Goal: Task Accomplishment & Management: Complete application form

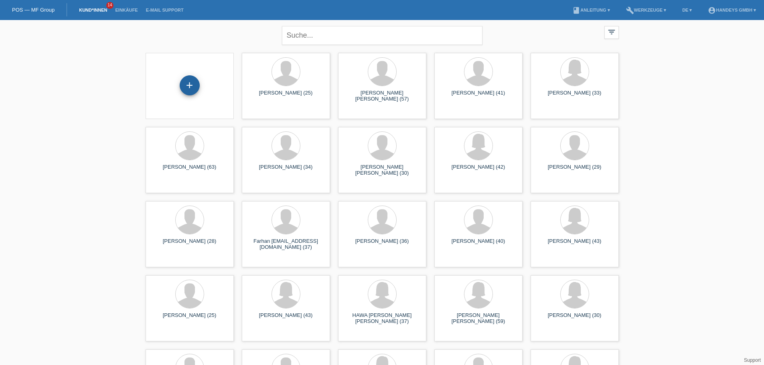
click at [190, 83] on div "+" at bounding box center [190, 85] width 20 height 20
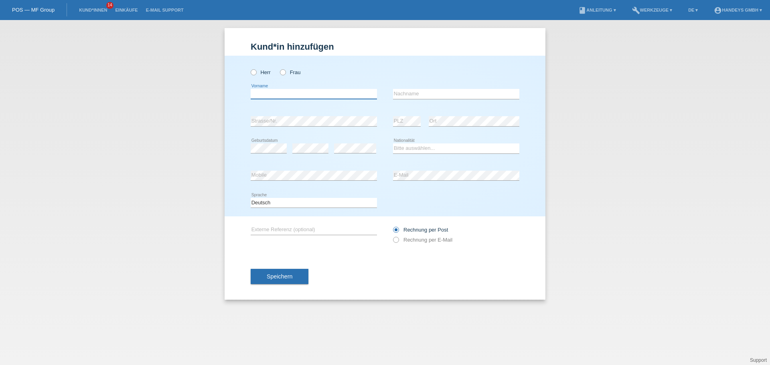
click at [339, 91] on input "text" at bounding box center [314, 94] width 126 height 10
click at [279, 68] on icon at bounding box center [279, 68] width 0 height 0
click at [282, 73] on input "Frau" at bounding box center [282, 71] width 5 height 5
radio input "true"
click at [283, 92] on input "text" at bounding box center [314, 94] width 126 height 10
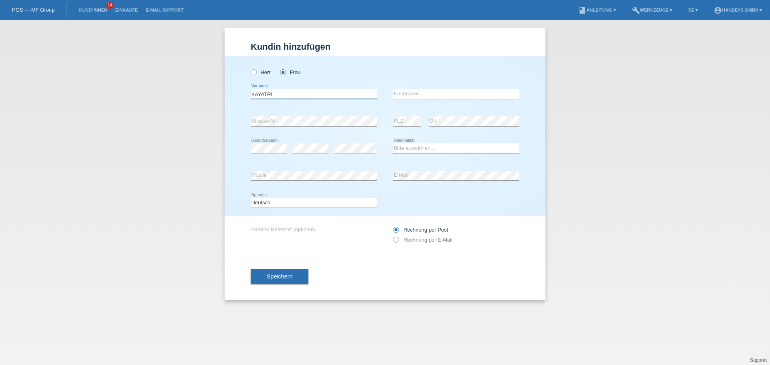
click at [268, 94] on input "KAYATRI" at bounding box center [314, 94] width 126 height 10
type input "[PERSON_NAME]"
click at [424, 97] on input "text" at bounding box center [456, 94] width 126 height 10
click at [419, 92] on input "text" at bounding box center [456, 94] width 126 height 10
type input "WILAMALACHANDRAN"
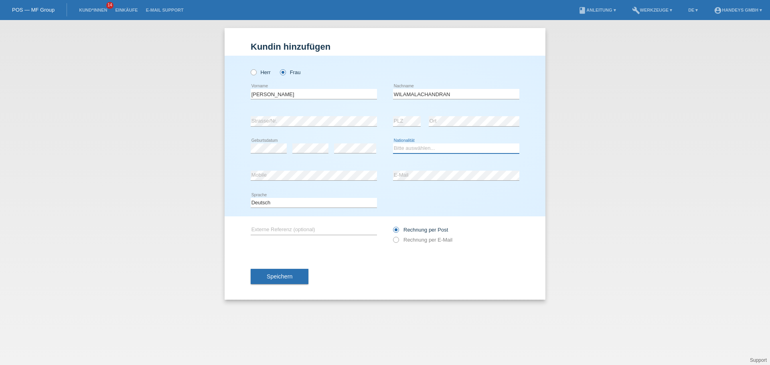
click at [410, 146] on select "Bitte auswählen... Schweiz Deutschland Liechtenstein Österreich ------------ Af…" at bounding box center [456, 149] width 126 height 10
select select "LK"
click at [393, 144] on select "Bitte auswählen... Schweiz Deutschland Liechtenstein Österreich ------------ Af…" at bounding box center [456, 149] width 126 height 10
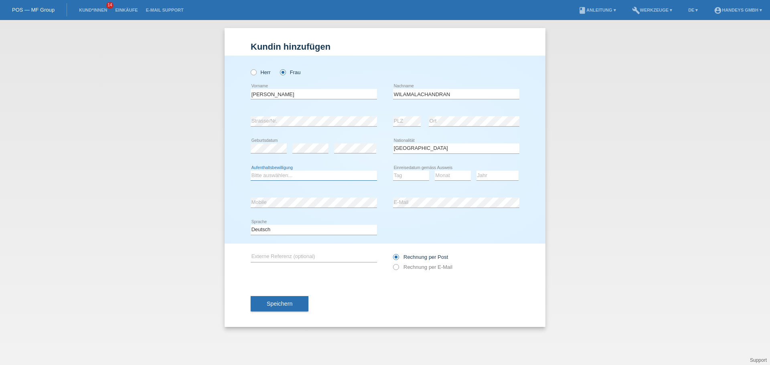
click at [300, 176] on select "Bitte auswählen... C B B - Flüchtlingsstatus Andere" at bounding box center [314, 176] width 126 height 10
select select "B"
click at [251, 171] on select "Bitte auswählen... C B B - Flüchtlingsstatus Andere" at bounding box center [314, 176] width 126 height 10
click at [418, 176] on select "Tag 01 02 03 04 05 06 07 08 09 10 11" at bounding box center [411, 176] width 36 height 10
click at [407, 175] on select "Tag 01 02 03 04 05 06 07 08 09 10 11" at bounding box center [411, 176] width 36 height 10
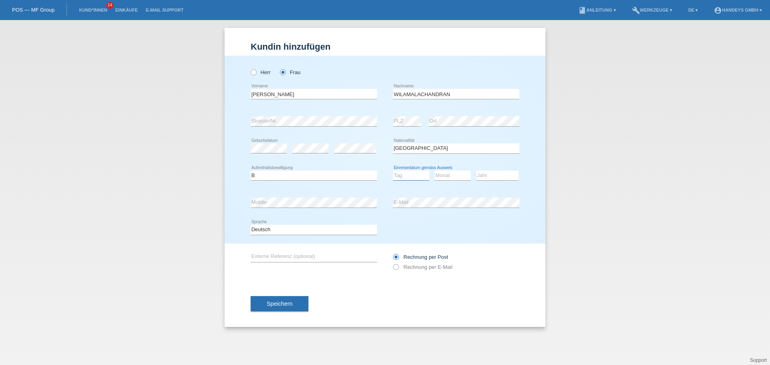
select select "19"
click at [393, 171] on select "Tag 01 02 03 04 05 06 07 08 09 10 11" at bounding box center [411, 176] width 36 height 10
click at [450, 175] on select "Monat 01 02 03 04 05 06 07 08 09 10 11" at bounding box center [453, 176] width 36 height 10
select select "08"
click at [435, 171] on select "Monat 01 02 03 04 05 06 07 08 09 10 11" at bounding box center [453, 176] width 36 height 10
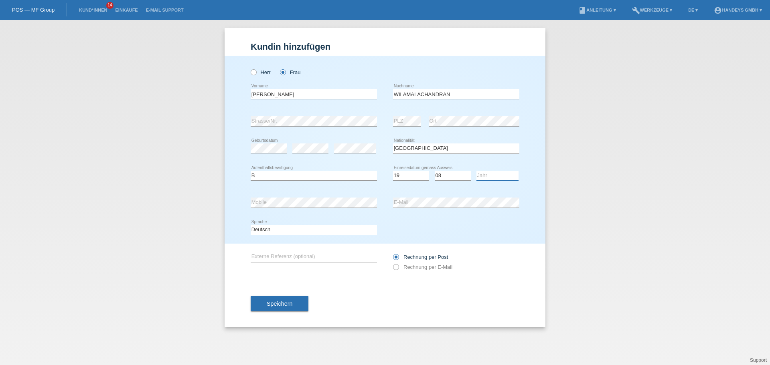
click at [487, 174] on select "Jahr 2025 2024 2023 2022 2021 2020 2019 2018 2017 2016 2015 2014 2013 2012 2011…" at bounding box center [498, 176] width 42 height 10
select select "2002"
click at [477, 171] on select "Jahr 2025 2024 2023 2022 2021 2020 2019 2018 2017 2016 2015 2014 2013 2012 2011…" at bounding box center [498, 176] width 42 height 10
click at [287, 304] on span "Speichern" at bounding box center [280, 304] width 26 height 6
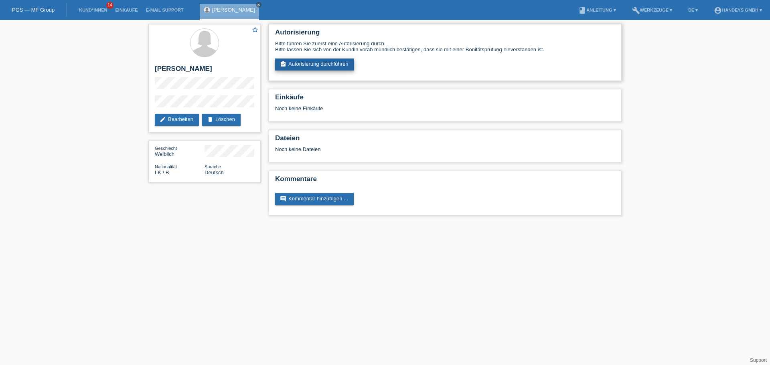
click at [343, 63] on link "assignment_turned_in Autorisierung durchführen" at bounding box center [314, 65] width 79 height 12
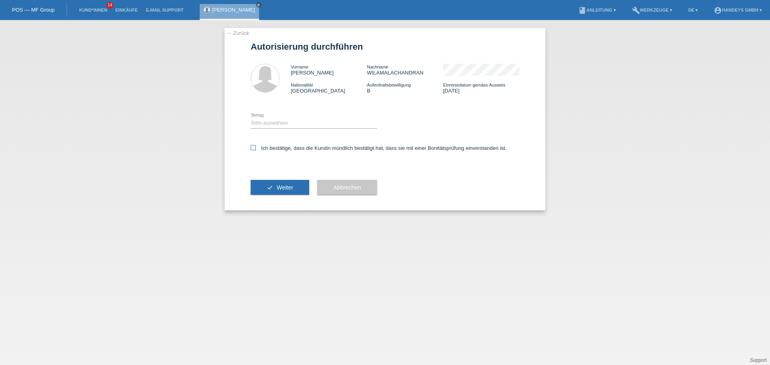
click at [252, 149] on icon at bounding box center [253, 147] width 5 height 5
click at [252, 149] on input "Ich bestätige, dass die Kundin mündlich bestätigt hat, dass sie mit einer Bonit…" at bounding box center [253, 147] width 5 height 5
checkbox input "true"
click at [266, 124] on select "Bitte auswählen CHF 1.00 - CHF 499.00 CHF 500.00 - CHF 1'999.00 CHF 2'000.00 - …" at bounding box center [314, 123] width 126 height 10
select select "3"
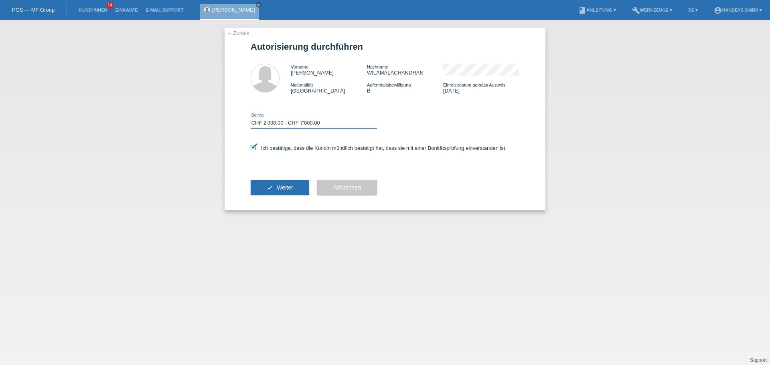
click at [251, 118] on select "Bitte auswählen CHF 1.00 - CHF 499.00 CHF 500.00 - CHF 1'999.00 CHF 2'000.00 - …" at bounding box center [314, 123] width 126 height 10
click at [288, 188] on span "Weiter" at bounding box center [285, 188] width 16 height 6
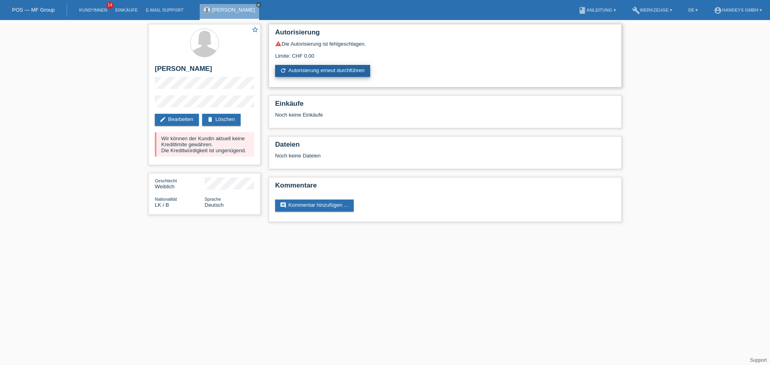
click at [307, 71] on link "refresh Autorisierung erneut durchführen" at bounding box center [322, 71] width 95 height 12
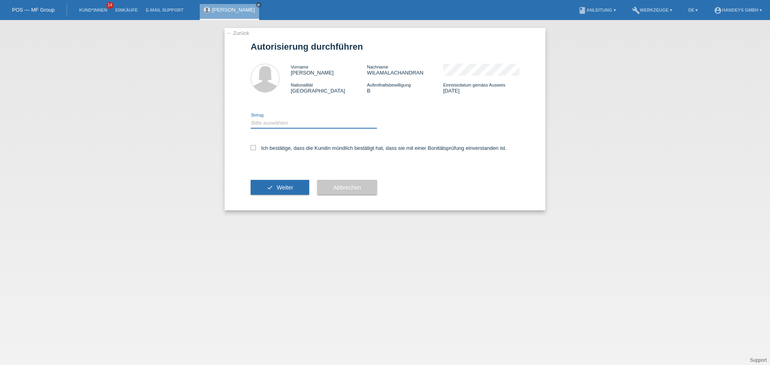
click at [258, 124] on select "Bitte auswählen CHF 1.00 - CHF 499.00 CHF 500.00 - CHF 1'999.00 CHF 2'000.00 - …" at bounding box center [314, 123] width 126 height 10
select select "3"
click at [251, 118] on select "Bitte auswählen CHF 1.00 - CHF 499.00 CHF 500.00 - CHF 1'999.00 CHF 2'000.00 - …" at bounding box center [314, 123] width 126 height 10
click at [254, 148] on icon at bounding box center [253, 147] width 5 height 5
click at [254, 148] on input "Ich bestätige, dass die Kundin mündlich bestätigt hat, dass sie mit einer Bonit…" at bounding box center [253, 147] width 5 height 5
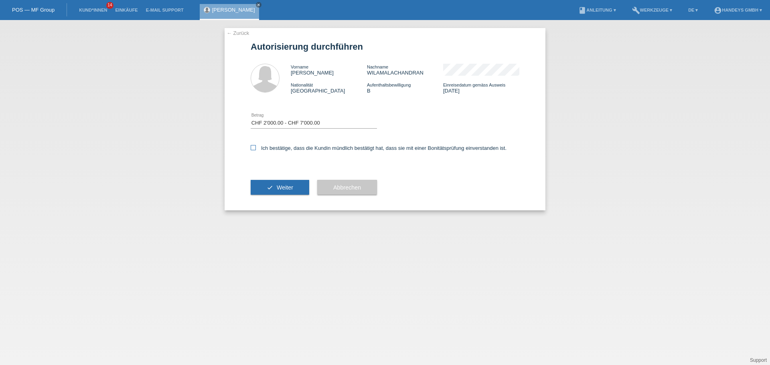
checkbox input "true"
click at [294, 187] on button "check Weiter" at bounding box center [280, 187] width 59 height 15
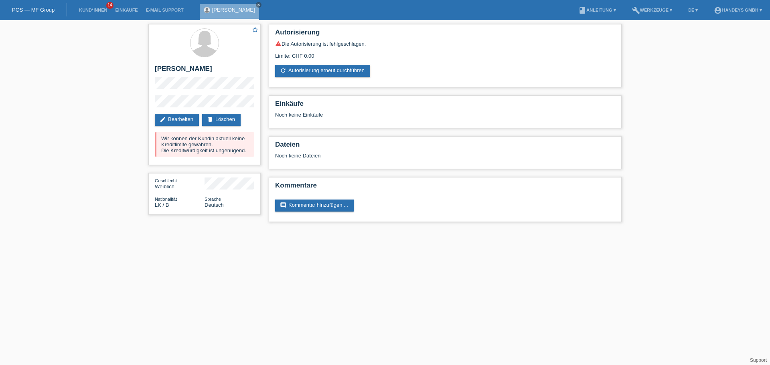
click at [110, 156] on div "star_border KAYATHRI WILAMALACHANDRAN edit Bearbeiten delete Löschen Wir können…" at bounding box center [385, 125] width 770 height 210
click at [87, 158] on div "star_border KAYATHRI WILAMALACHANDRAN edit Bearbeiten delete Löschen Wir können…" at bounding box center [385, 125] width 770 height 210
drag, startPoint x: 154, startPoint y: 58, endPoint x: 241, endPoint y: 77, distance: 88.4
click at [241, 77] on div "star_border KAYATHRI WILAMALACHANDRAN edit Bearbeiten delete Löschen Wir können…" at bounding box center [204, 94] width 112 height 141
click at [240, 77] on h2 "[PERSON_NAME]" at bounding box center [204, 71] width 99 height 12
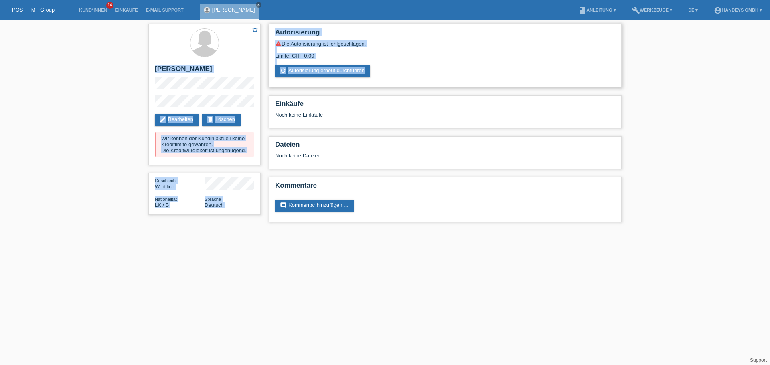
drag, startPoint x: 154, startPoint y: 65, endPoint x: 270, endPoint y: 80, distance: 117.3
click at [270, 80] on div "star_border KAYATHRI WILAMALACHANDRAN edit Bearbeiten delete Löschen Wir können…" at bounding box center [384, 125] width 481 height 210
click at [83, 119] on div "star_border KAYATHRI WILAMALACHANDRAN edit Bearbeiten delete Löschen Wir können…" at bounding box center [385, 125] width 770 height 210
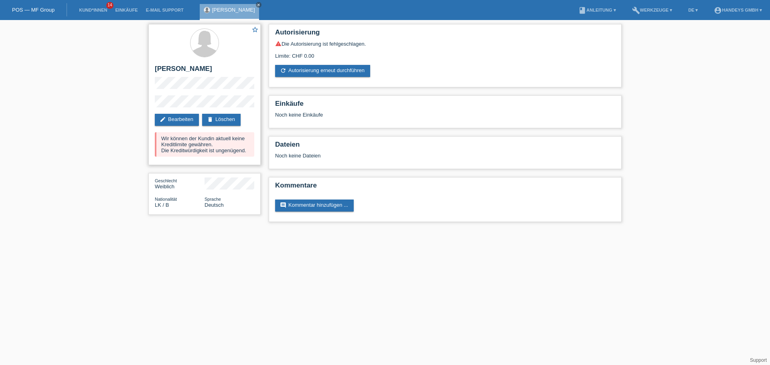
drag, startPoint x: 153, startPoint y: 68, endPoint x: 242, endPoint y: 77, distance: 89.5
click at [242, 77] on div "star_border KAYATHRI WILAMALACHANDRAN edit Bearbeiten delete Löschen Wir können…" at bounding box center [204, 94] width 112 height 141
click at [164, 57] on div at bounding box center [204, 43] width 99 height 30
drag, startPoint x: 154, startPoint y: 63, endPoint x: 250, endPoint y: 79, distance: 96.8
click at [250, 79] on div "star_border KAYATHRI WILAMALACHANDRAN edit Bearbeiten delete Löschen Wir können…" at bounding box center [204, 94] width 112 height 141
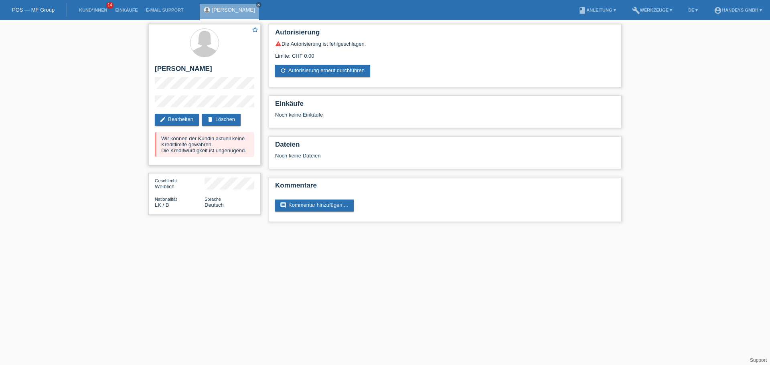
click at [167, 54] on div at bounding box center [204, 43] width 99 height 30
drag, startPoint x: 156, startPoint y: 65, endPoint x: 242, endPoint y: 79, distance: 87.0
click at [242, 77] on h2 "[PERSON_NAME]" at bounding box center [204, 71] width 99 height 12
click at [159, 55] on div at bounding box center [204, 43] width 99 height 30
drag, startPoint x: 155, startPoint y: 65, endPoint x: 244, endPoint y: 77, distance: 89.0
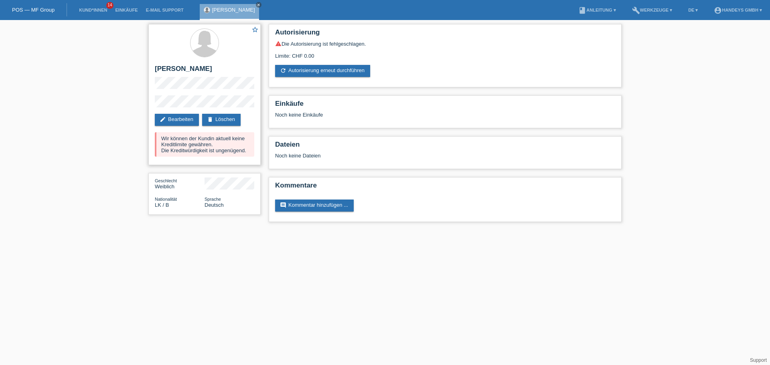
click at [244, 77] on h2 "[PERSON_NAME]" at bounding box center [204, 71] width 99 height 12
click at [159, 49] on div at bounding box center [204, 43] width 99 height 30
drag, startPoint x: 155, startPoint y: 69, endPoint x: 248, endPoint y: 80, distance: 93.0
click at [248, 77] on h2 "[PERSON_NAME]" at bounding box center [204, 71] width 99 height 12
click at [166, 56] on div at bounding box center [204, 43] width 99 height 30
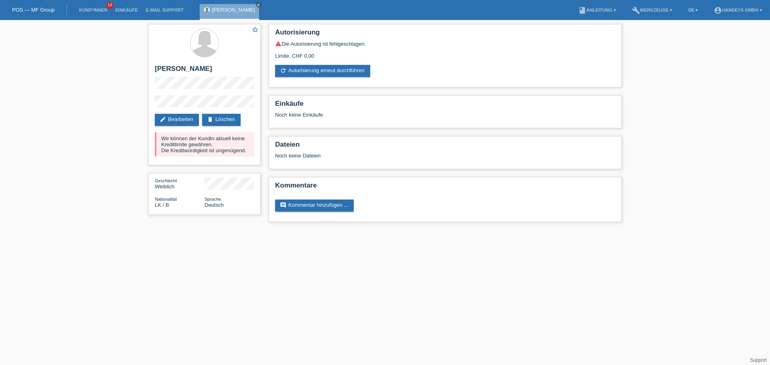
click at [658, 93] on div "star_border KAYATHRI WILAMALACHANDRAN edit Bearbeiten delete Löschen Wir können…" at bounding box center [385, 125] width 770 height 210
click at [83, 179] on div "star_border KAYATHRI WILAMALACHANDRAN edit Bearbeiten delete Löschen Wir können…" at bounding box center [385, 125] width 770 height 210
click at [41, 177] on div "star_border KAYATHRI WILAMALACHANDRAN edit Bearbeiten delete Löschen Wir können…" at bounding box center [385, 125] width 770 height 210
click at [29, 11] on link "POS — MF Group" at bounding box center [33, 10] width 43 height 6
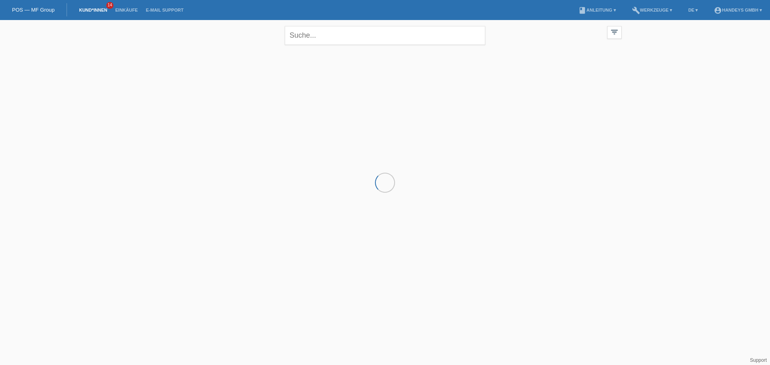
click at [697, 117] on div "close filter_list view_module Alle Kund*innen anzeigen star Markierte [PERSON_N…" at bounding box center [385, 74] width 770 height 109
click at [702, 122] on div "close filter_list view_module Alle Kund*innen anzeigen star Markierte [PERSON_N…" at bounding box center [385, 74] width 770 height 109
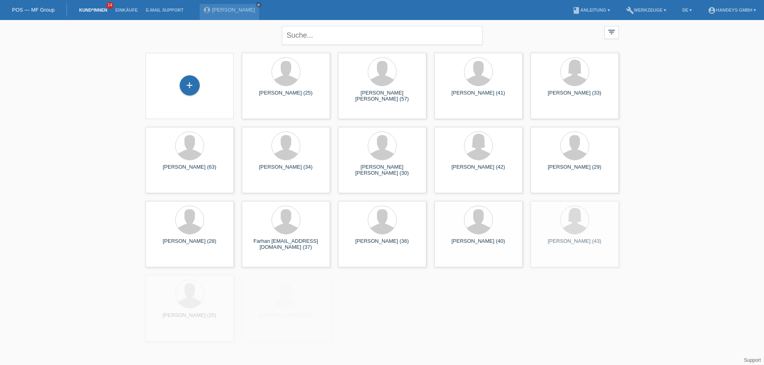
click at [93, 175] on div "close filter_list view_module Alle Kund*innen anzeigen star Markierte [PERSON_N…" at bounding box center [382, 183] width 764 height 326
